Goal: Transaction & Acquisition: Purchase product/service

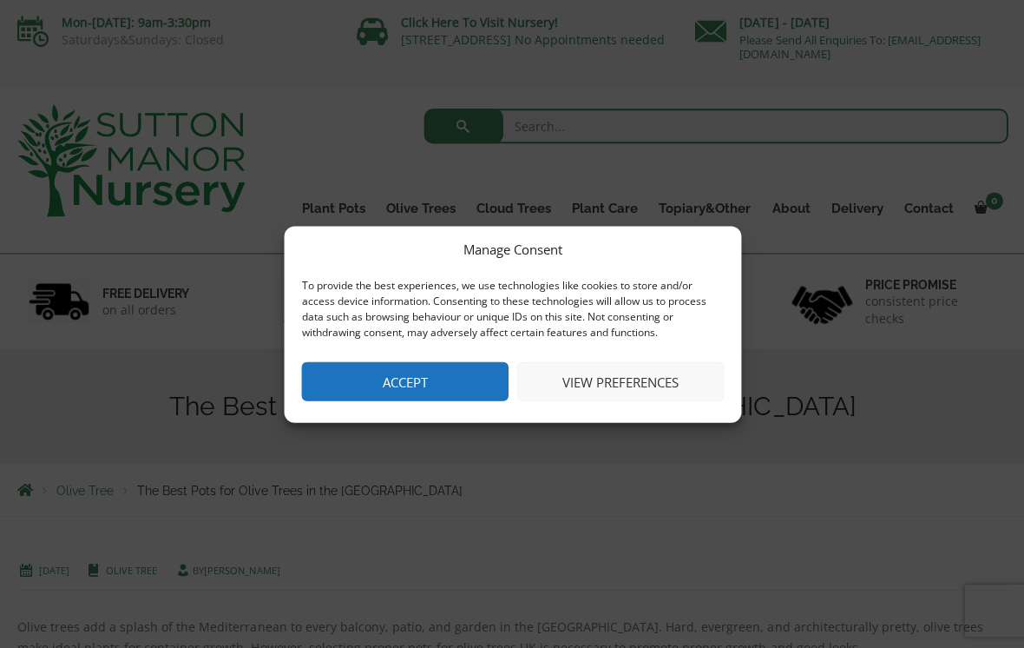
click at [418, 378] on button "Accept" at bounding box center [404, 380] width 207 height 39
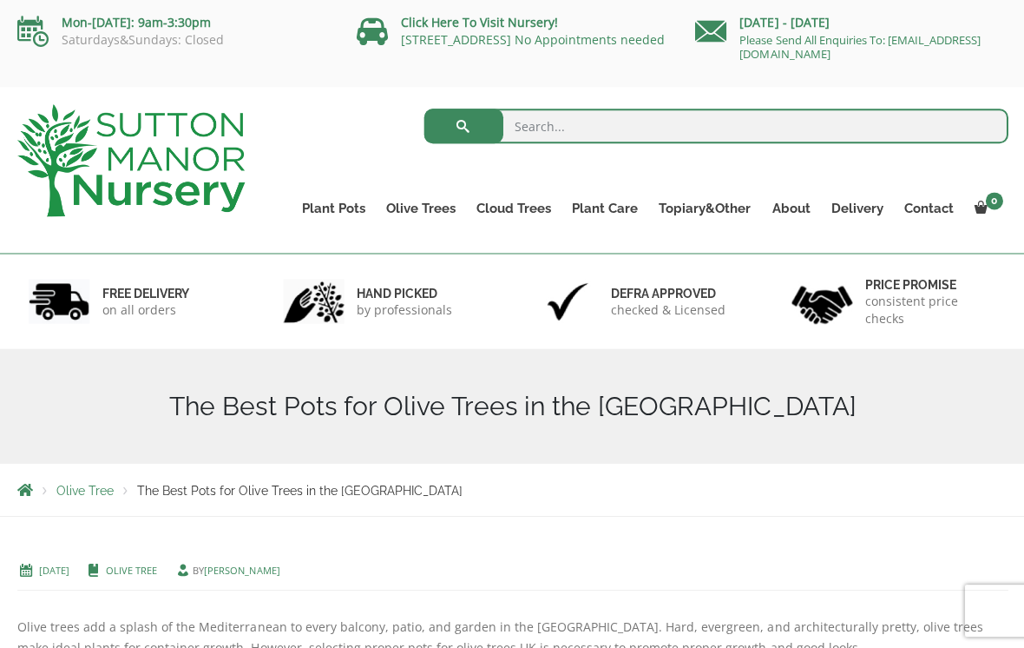
click at [0, 0] on link "The Old Stone Pots" at bounding box center [0, 0] width 0 height 0
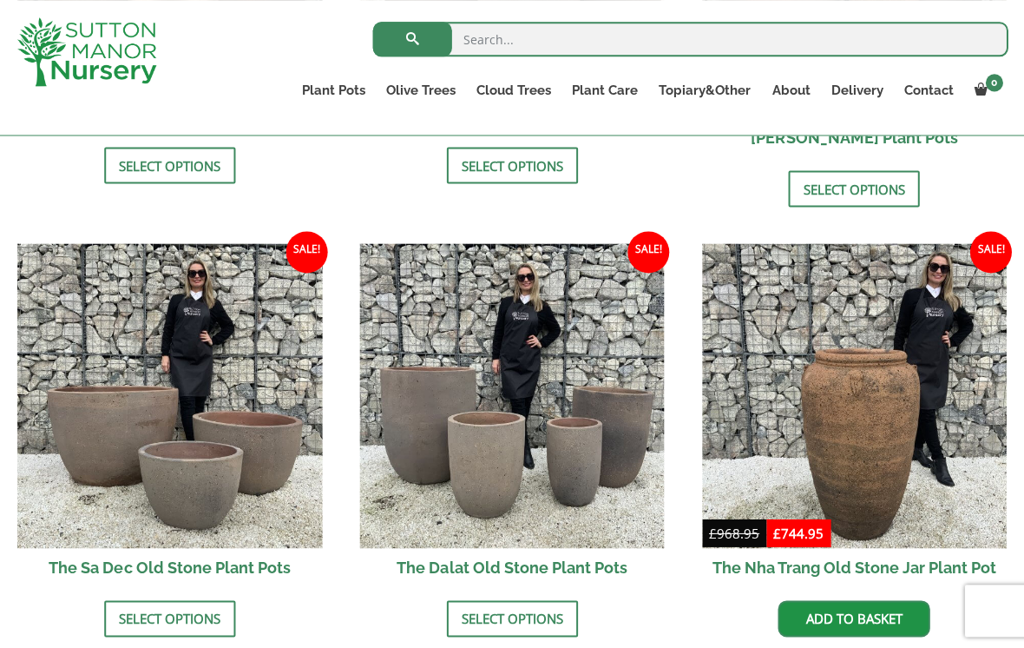
scroll to position [955, 0]
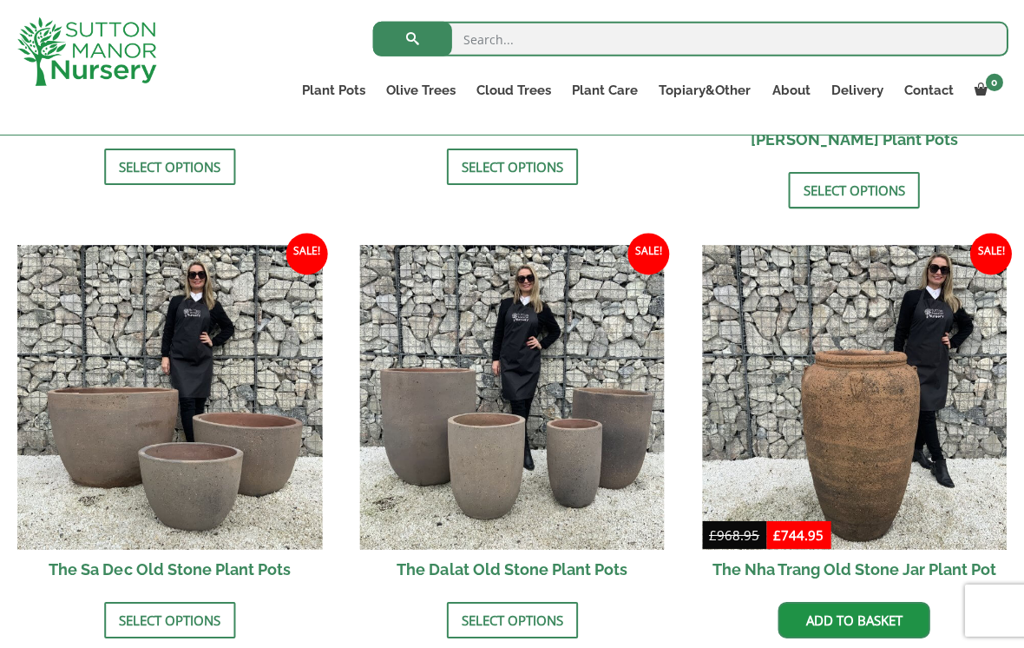
click at [164, 601] on link "Select options" at bounding box center [169, 619] width 131 height 36
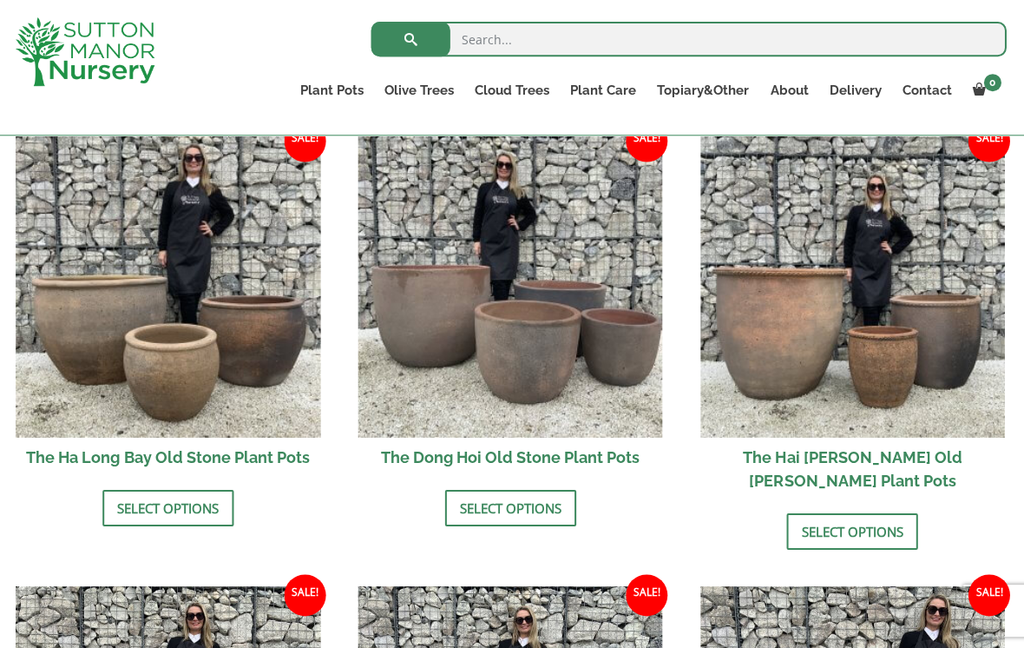
scroll to position [615, 0]
click at [510, 512] on link "Select options" at bounding box center [511, 507] width 131 height 36
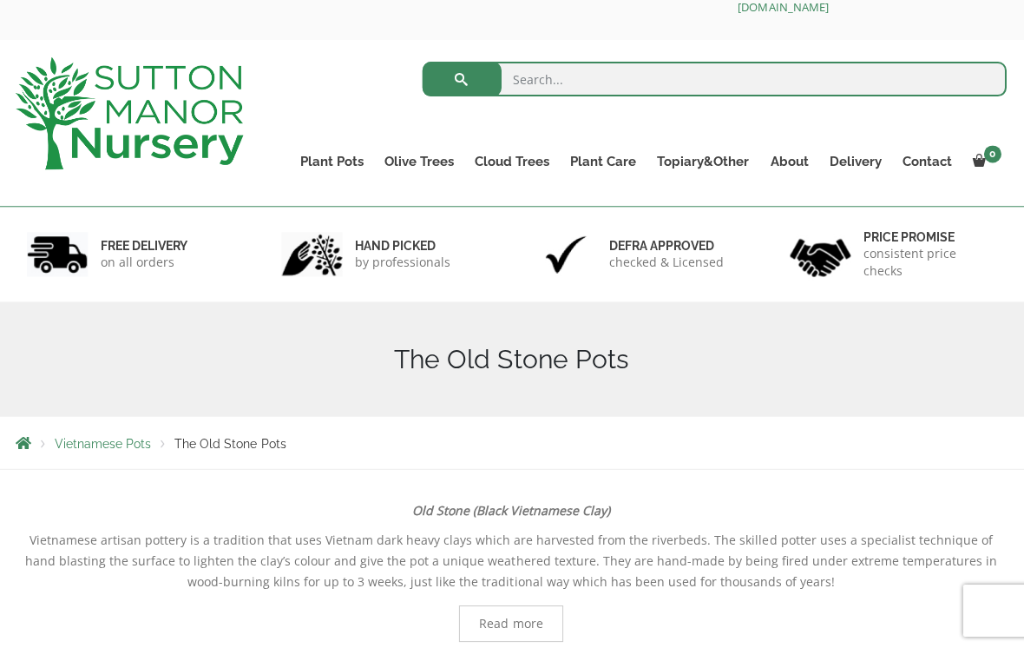
scroll to position [11, 0]
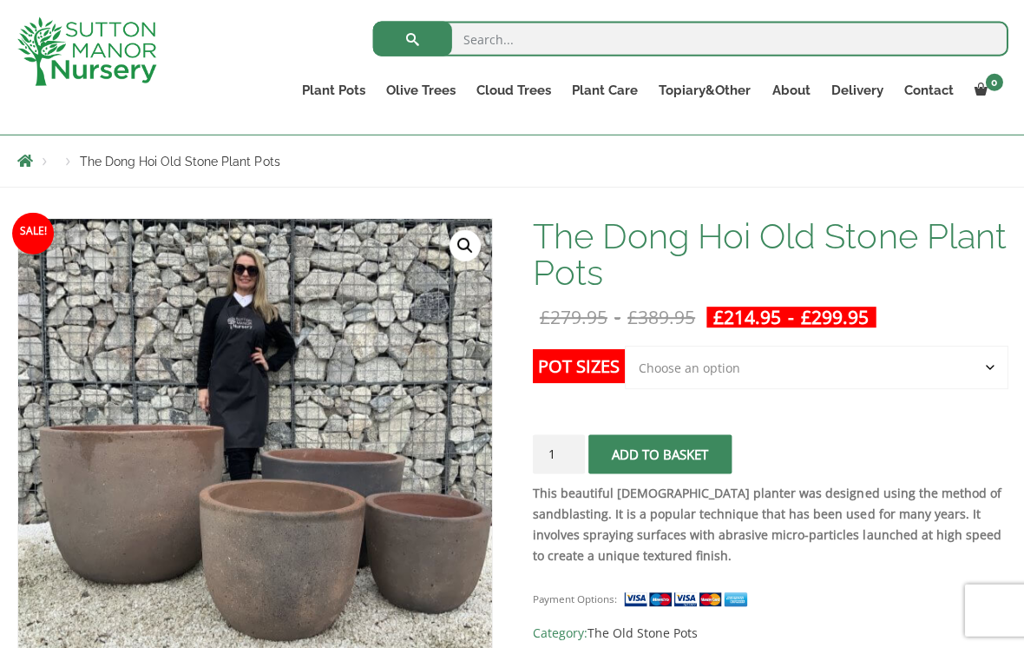
scroll to position [185, 0]
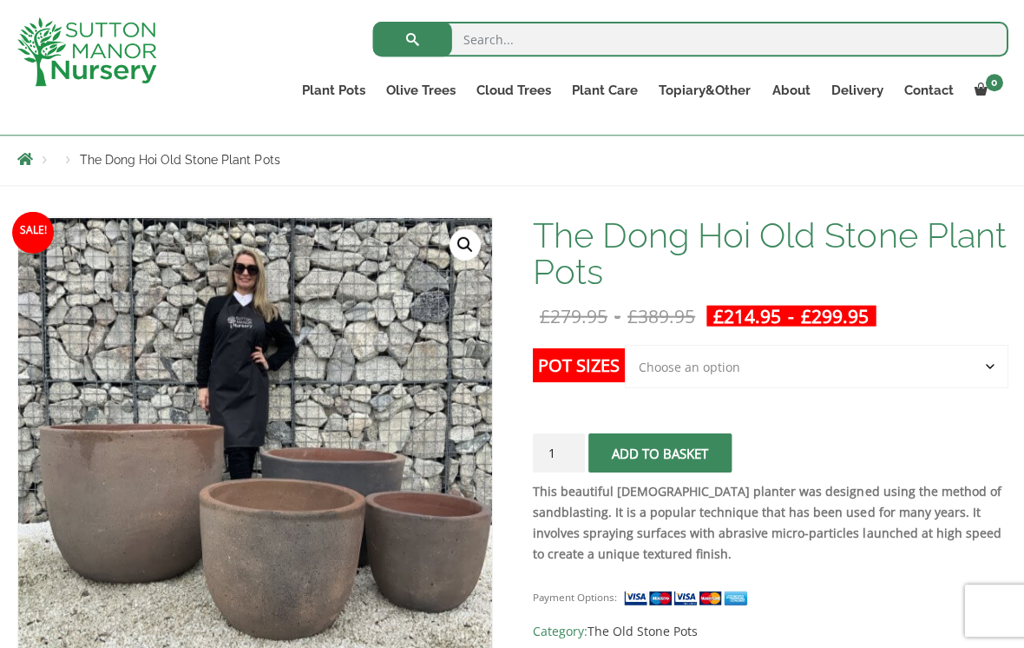
click at [693, 371] on select "Choose an option Click here to buy the 4th to Largest Pot In The Picture Click …" at bounding box center [815, 365] width 383 height 43
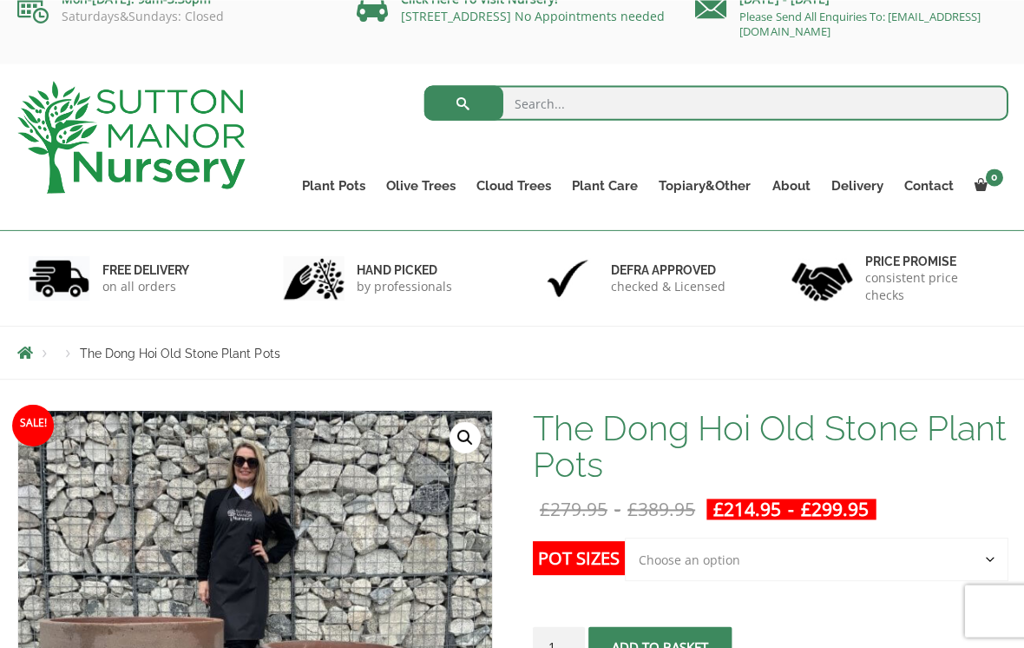
scroll to position [0, 0]
